Goal: Browse casually: Explore the website without a specific task or goal

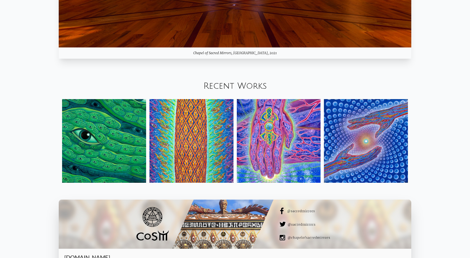
scroll to position [720, 0]
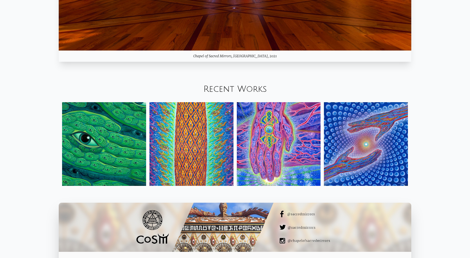
click at [108, 142] on img at bounding box center [104, 144] width 84 height 84
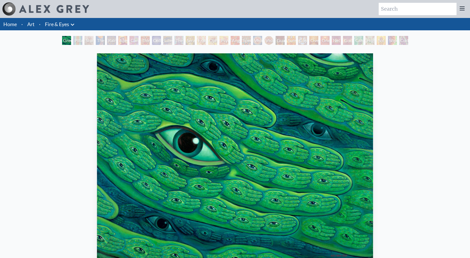
click at [96, 44] on div "The Torch" at bounding box center [100, 40] width 9 height 9
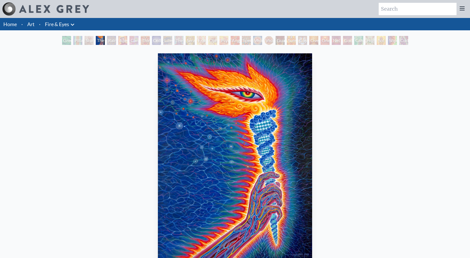
click at [116, 40] on div "Rainbow Eye Ripple" at bounding box center [111, 40] width 9 height 9
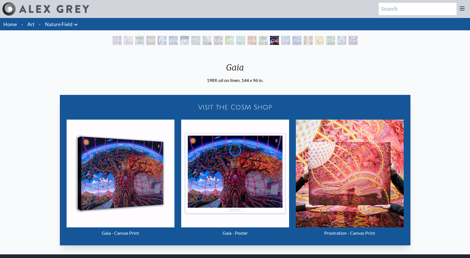
click at [241, 182] on img "15 / 22" at bounding box center [235, 174] width 108 height 108
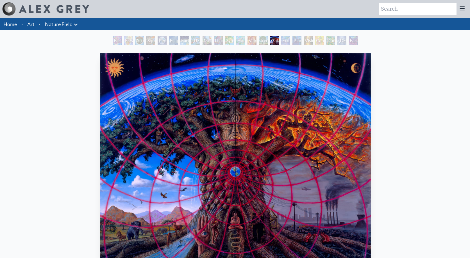
click at [307, 179] on img "15 / 22" at bounding box center [235, 156] width 271 height 207
